Goal: Task Accomplishment & Management: Manage account settings

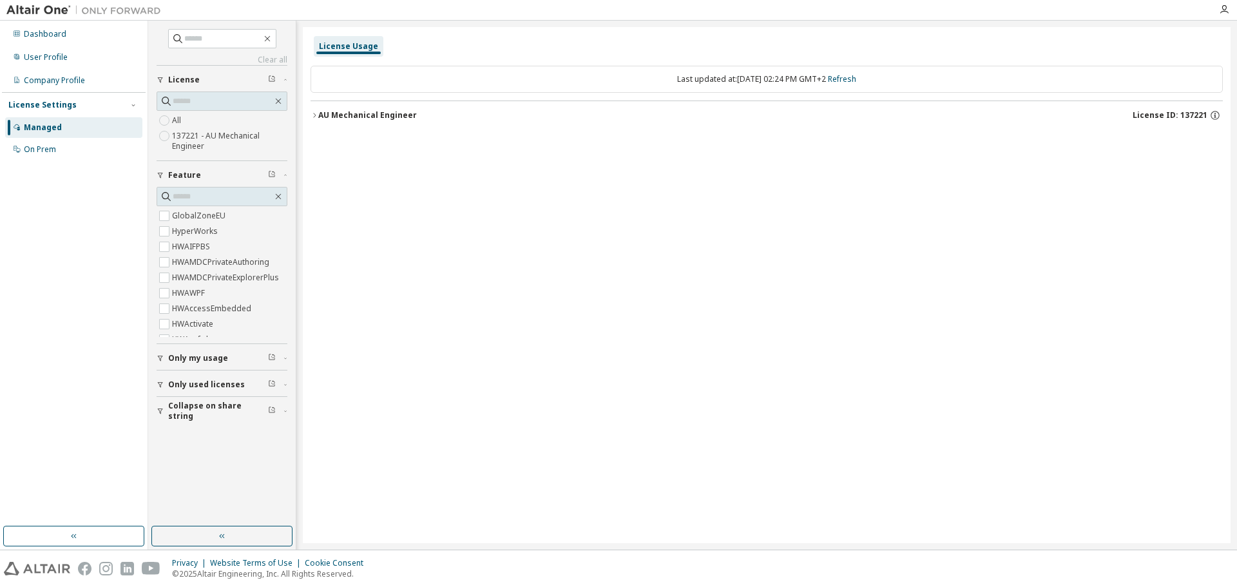
click at [384, 117] on div "AU Mechanical Engineer" at bounding box center [367, 115] width 99 height 10
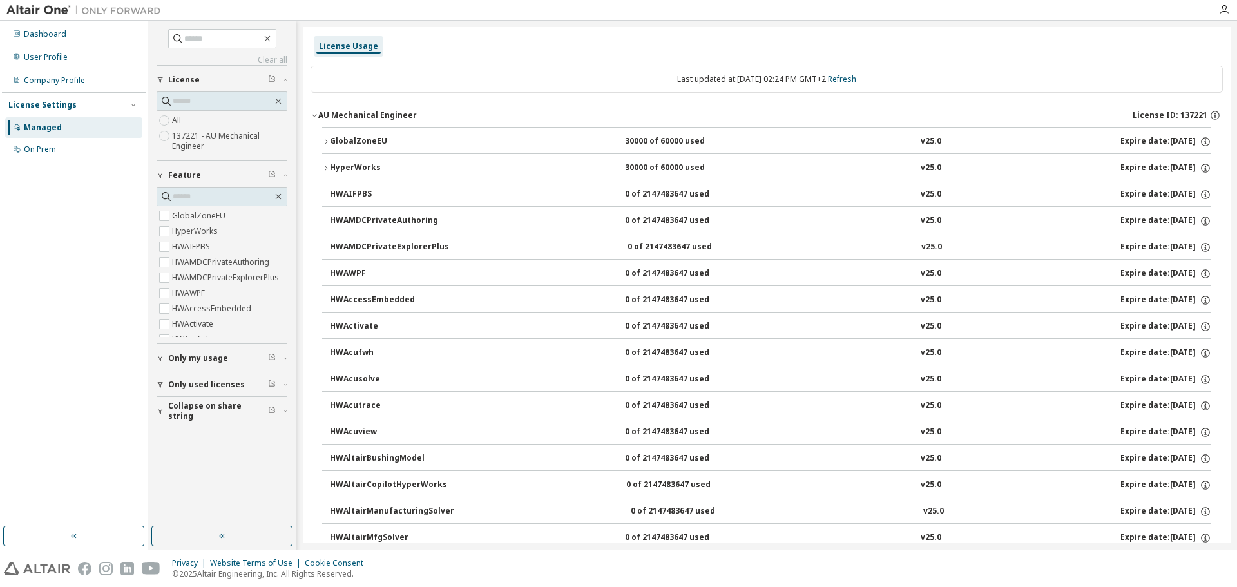
click at [349, 139] on div "GlobalZoneEU" at bounding box center [388, 142] width 116 height 12
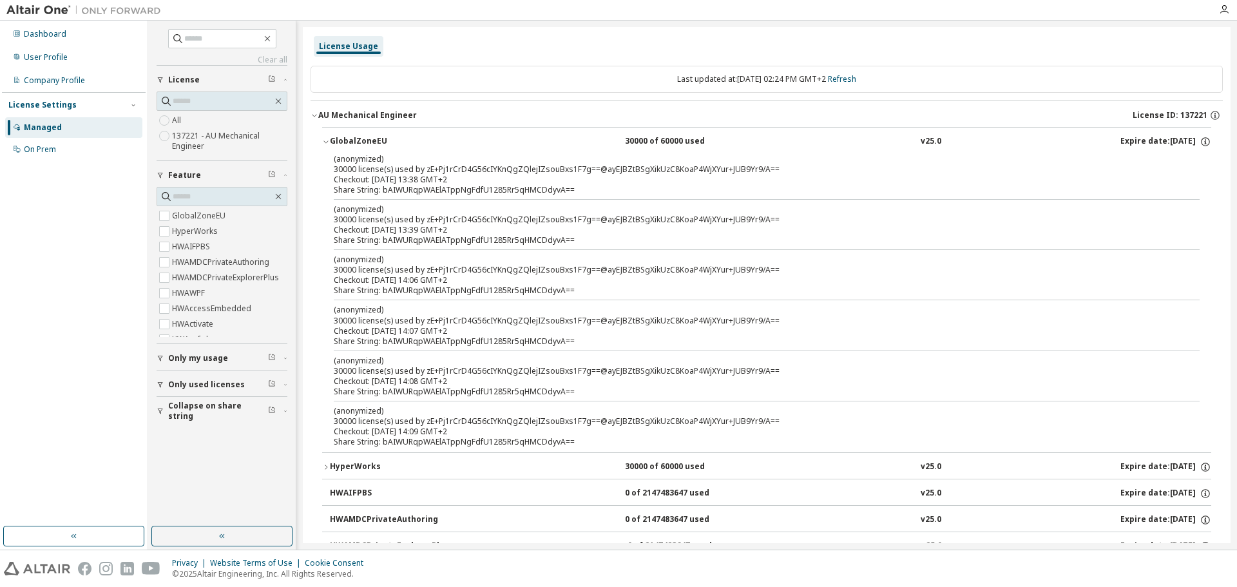
click at [354, 139] on div "GlobalZoneEU" at bounding box center [388, 142] width 116 height 12
